Goal: Transaction & Acquisition: Obtain resource

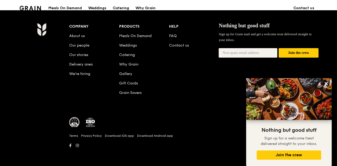
scroll to position [566, 0]
click at [326, 83] on icon at bounding box center [325, 83] width 5 height 5
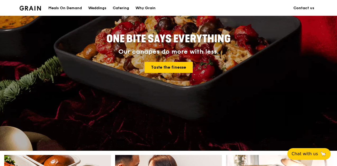
scroll to position [0, 0]
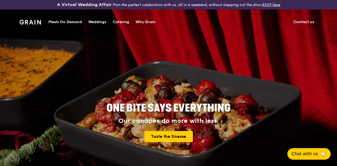
click at [118, 21] on div "Catering" at bounding box center [121, 22] width 16 height 16
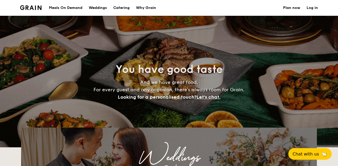
select select
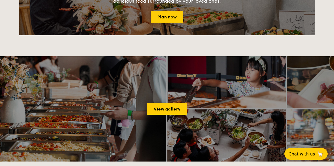
scroll to position [671, 0]
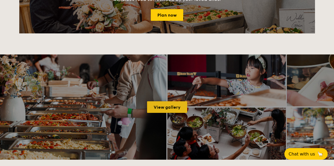
click at [171, 113] on link "View gallery" at bounding box center [167, 108] width 40 height 12
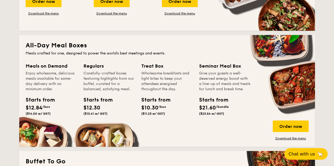
scroll to position [109, 0]
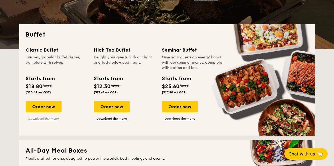
click at [50, 121] on link "Download the menu" at bounding box center [44, 119] width 36 height 4
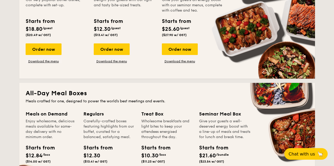
scroll to position [167, 0]
